Goal: Task Accomplishment & Management: Manage account settings

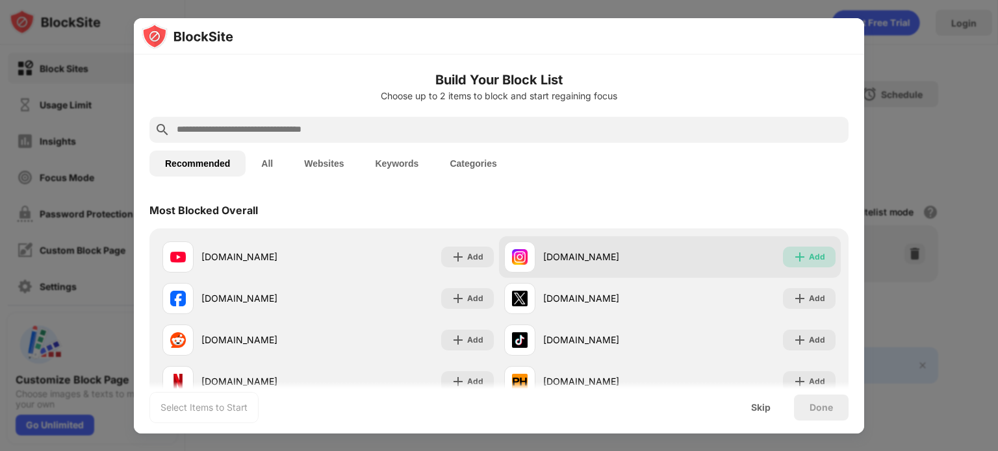
click at [793, 254] on img at bounding box center [799, 257] width 13 height 13
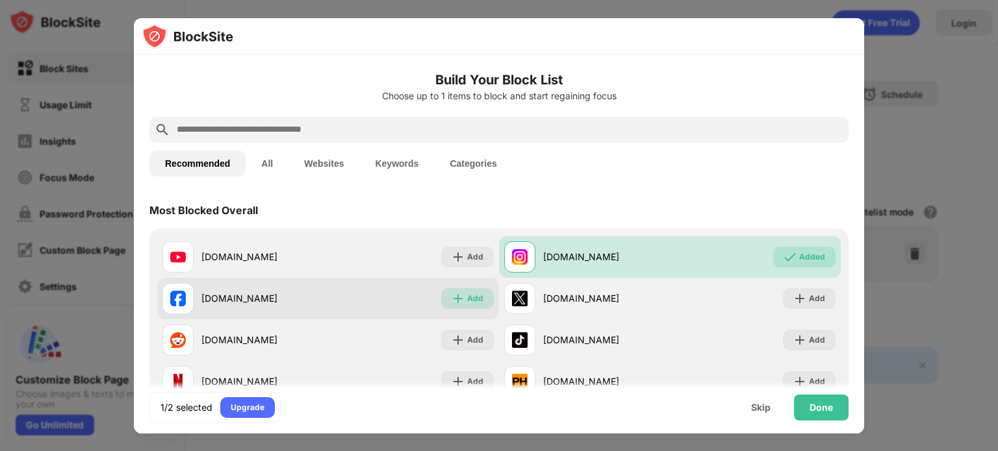
click at [467, 293] on div "Add" at bounding box center [475, 298] width 16 height 13
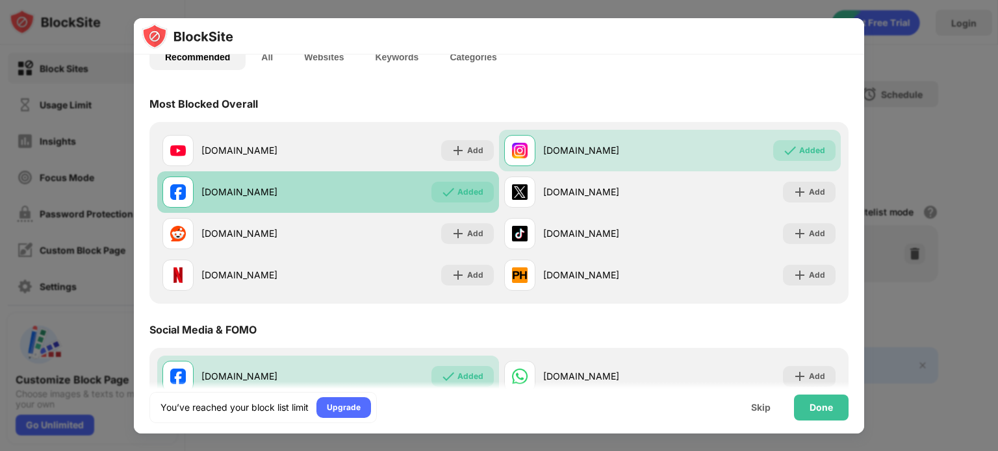
scroll to position [108, 0]
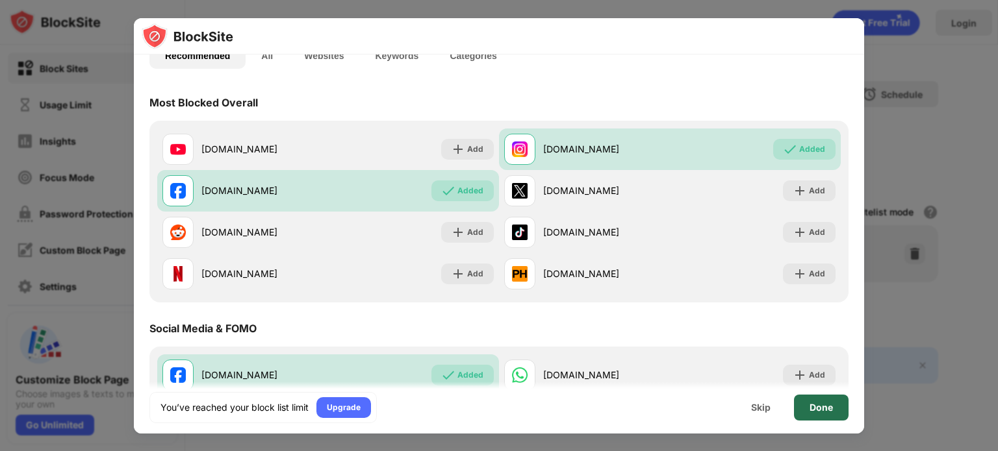
click at [816, 405] on div "Done" at bounding box center [820, 408] width 23 height 10
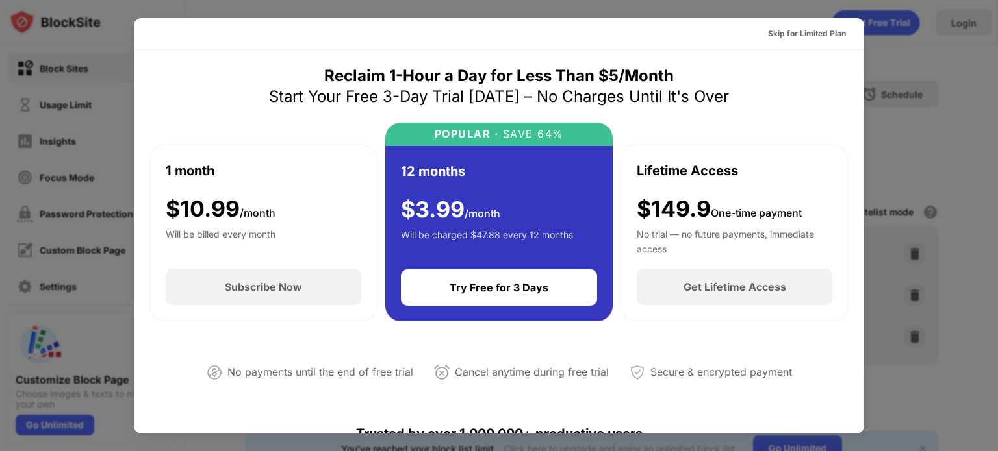
click at [920, 247] on div at bounding box center [499, 225] width 998 height 451
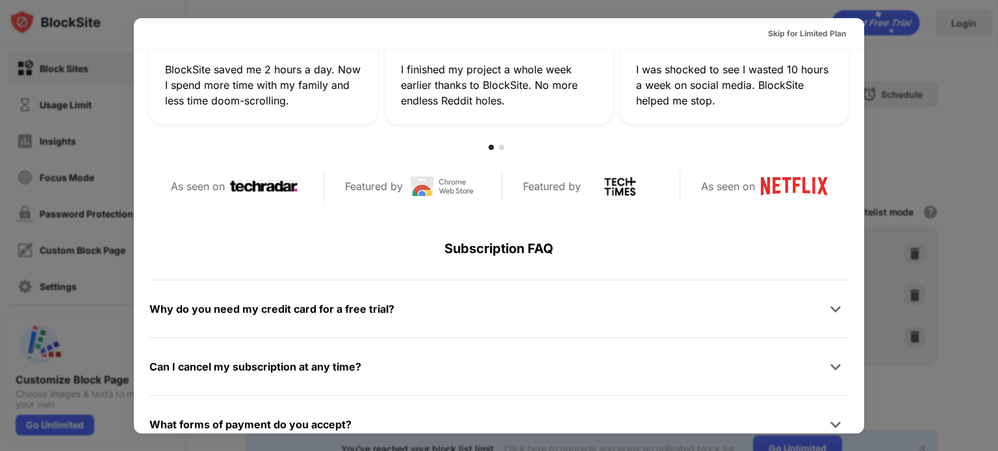
scroll to position [633, 0]
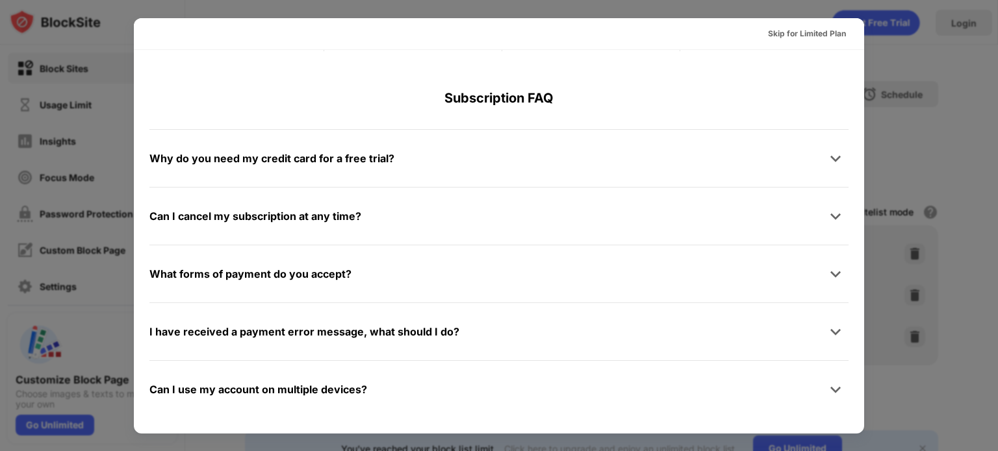
click at [953, 285] on div at bounding box center [499, 225] width 998 height 451
click at [817, 41] on div "Skip for Limited Plan" at bounding box center [806, 33] width 99 height 21
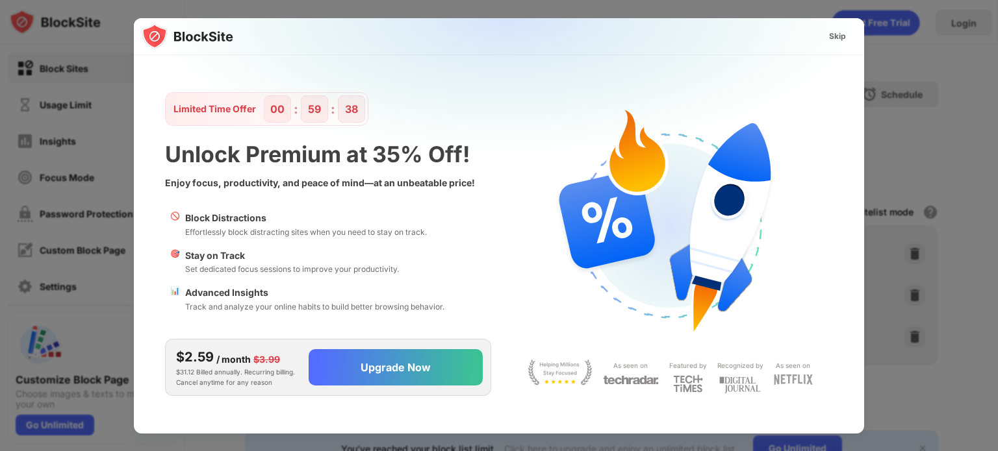
scroll to position [0, 0]
click at [839, 36] on div "Skip" at bounding box center [837, 36] width 17 height 13
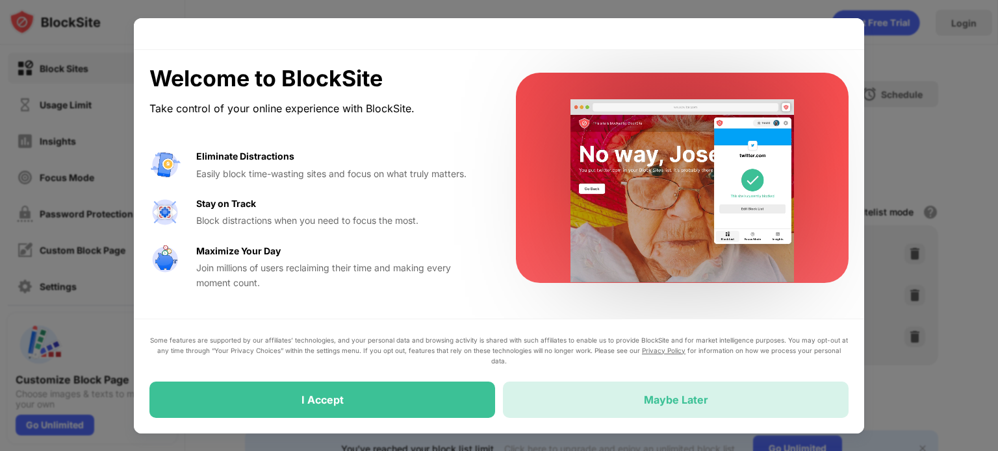
click at [673, 392] on div "Maybe Later" at bounding box center [676, 400] width 346 height 36
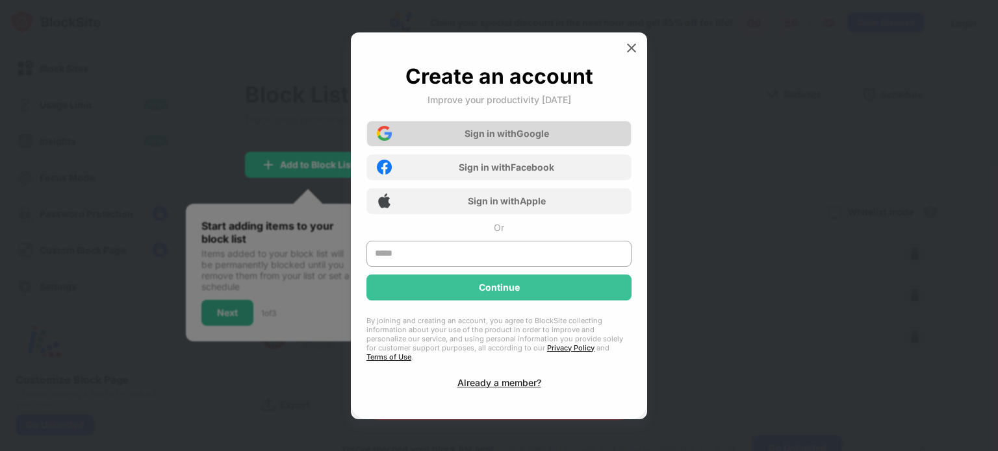
click at [580, 147] on div "Sign in with Google" at bounding box center [498, 134] width 265 height 26
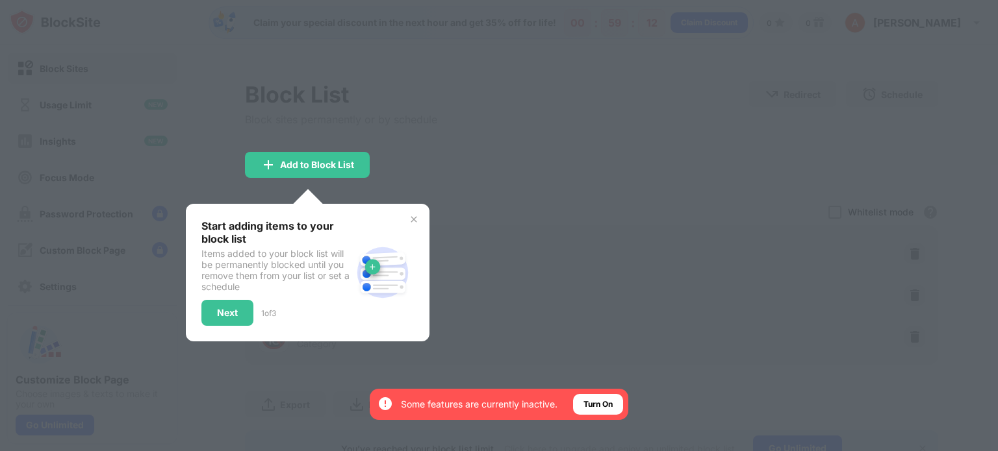
click at [413, 218] on img at bounding box center [414, 219] width 10 height 10
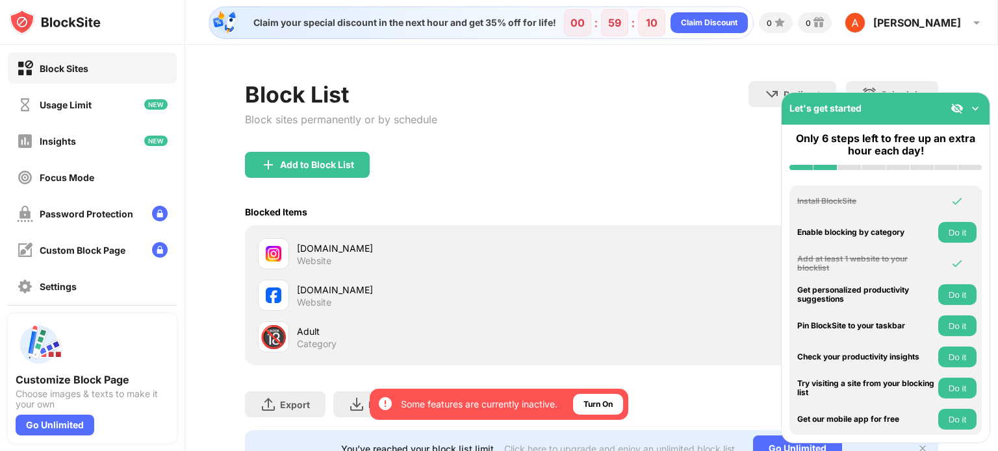
scroll to position [60, 0]
